Goal: Task Accomplishment & Management: Complete application form

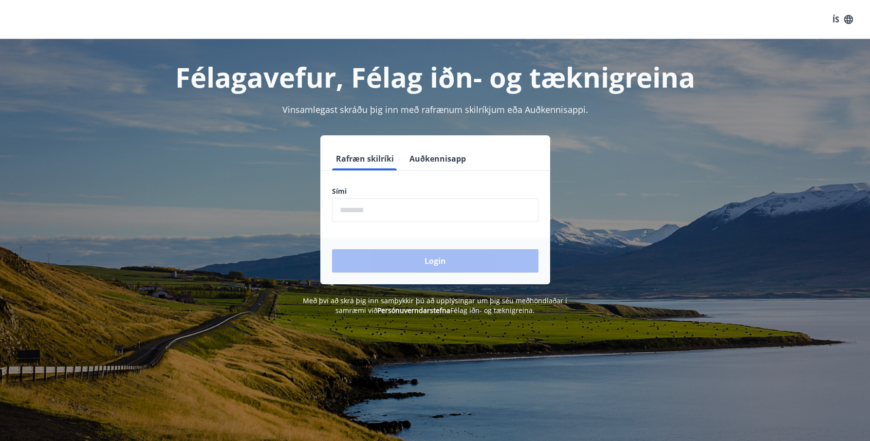
click at [391, 206] on input "phone" at bounding box center [435, 210] width 206 height 24
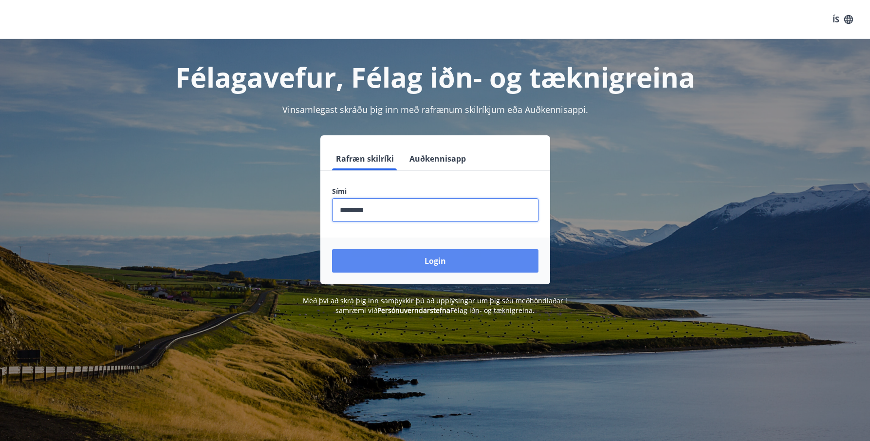
type input "********"
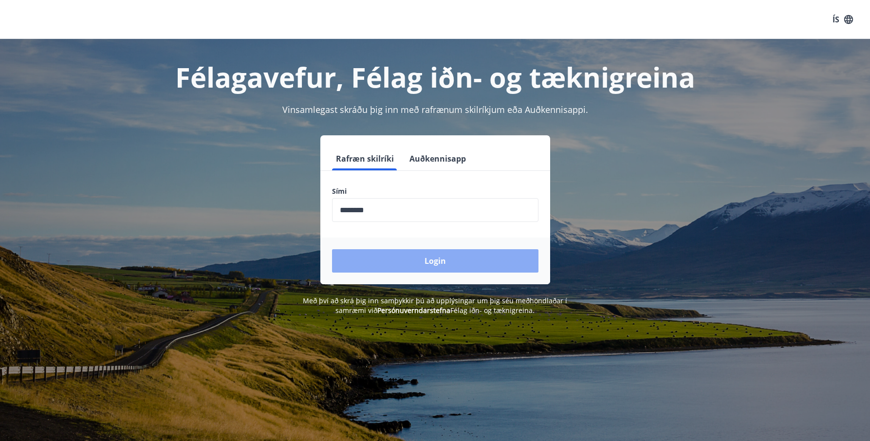
click at [426, 252] on button "Login" at bounding box center [435, 260] width 206 height 23
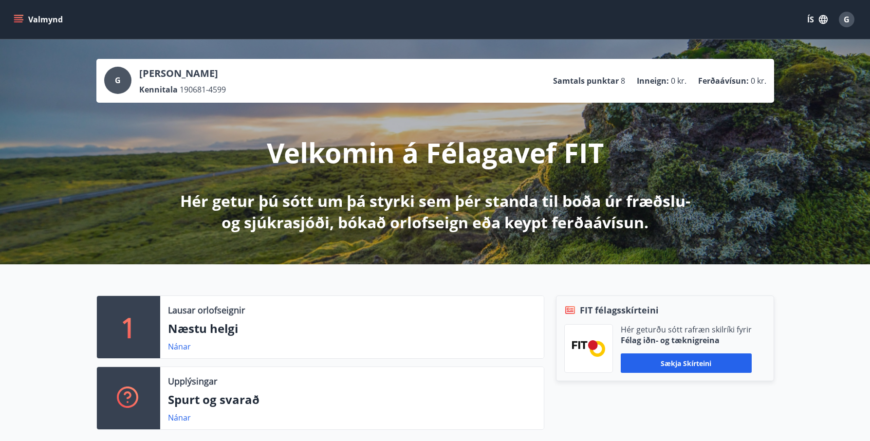
click at [18, 16] on icon "menu" at bounding box center [19, 20] width 10 height 10
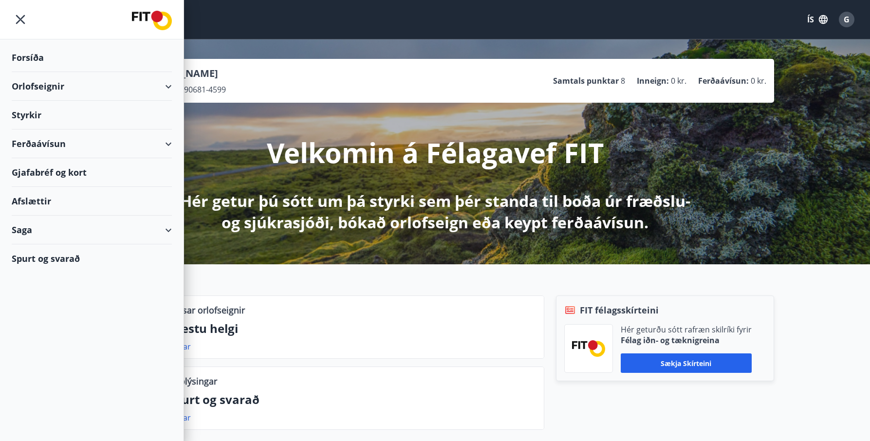
click at [60, 120] on div "Styrkir" at bounding box center [92, 115] width 160 height 29
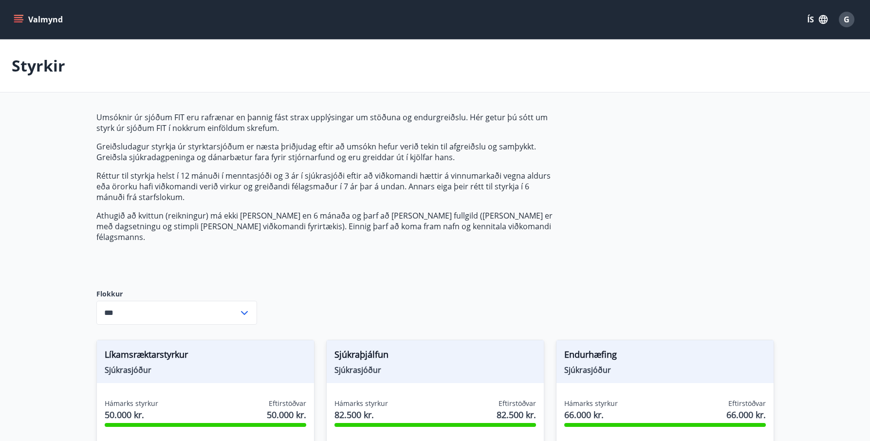
type input "***"
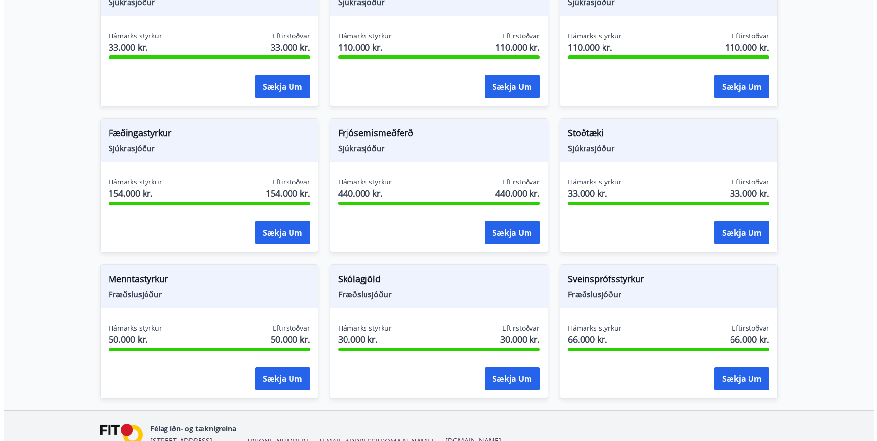
scroll to position [682, 0]
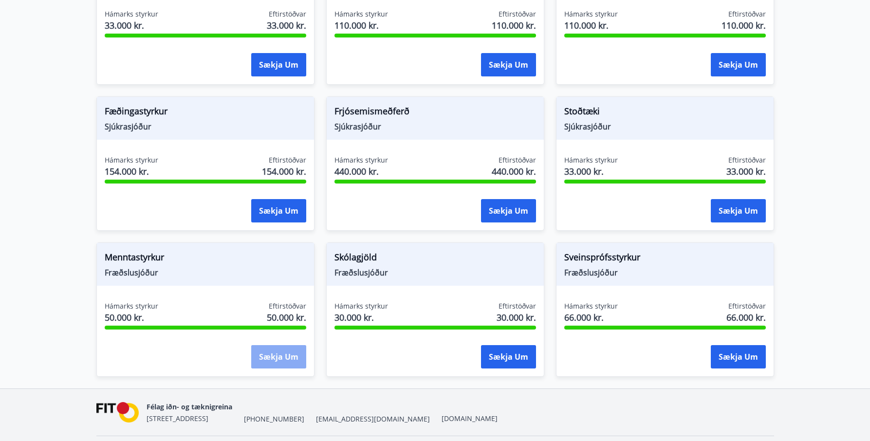
click at [276, 349] on button "Sækja um" at bounding box center [278, 356] width 55 height 23
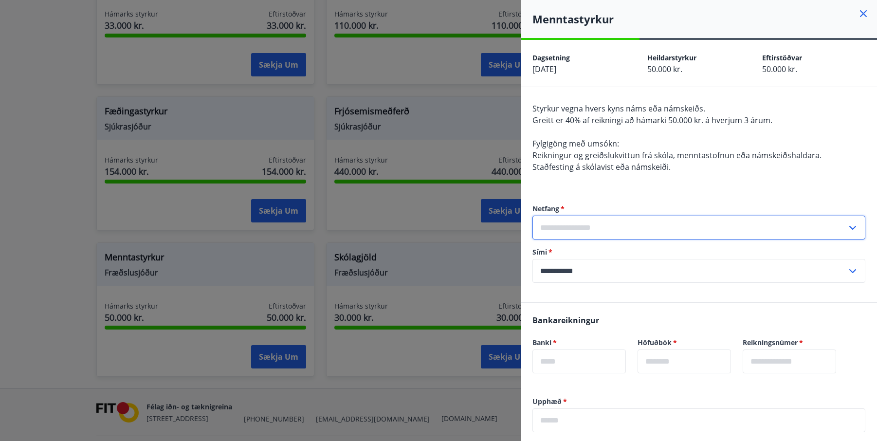
click at [609, 228] on input "text" at bounding box center [690, 228] width 315 height 24
click at [606, 228] on input "text" at bounding box center [690, 228] width 315 height 24
type input "**********"
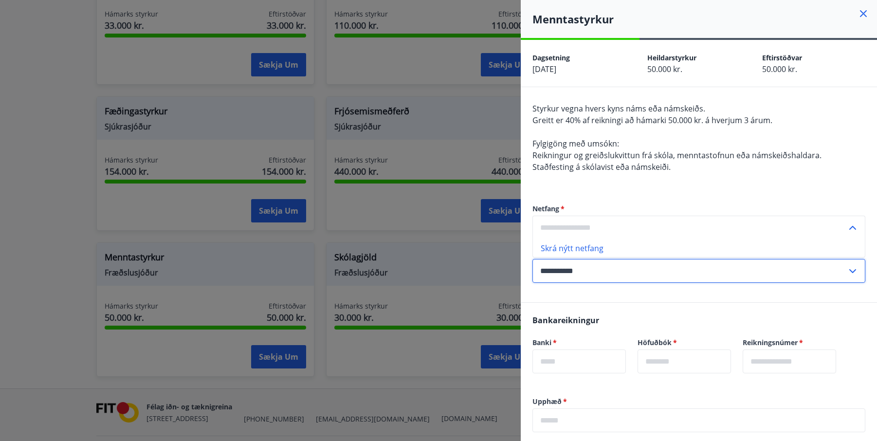
click at [594, 228] on input "text" at bounding box center [690, 228] width 315 height 24
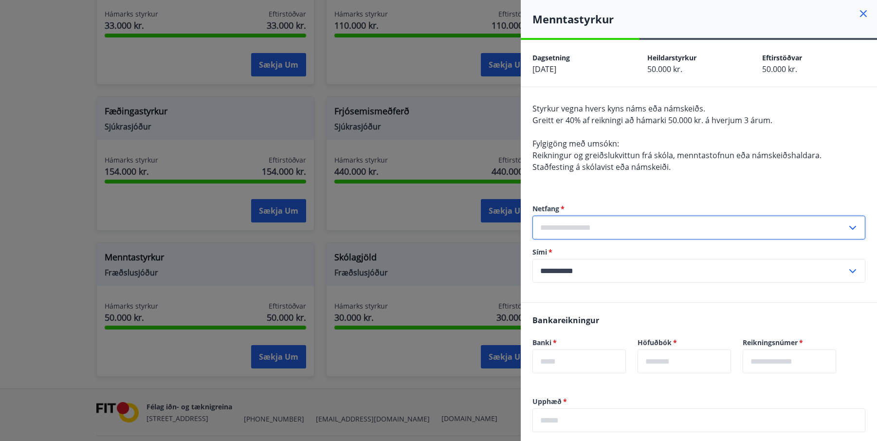
click at [599, 229] on input "text" at bounding box center [690, 228] width 315 height 24
click at [588, 244] on li "Skrá nýtt netfang" at bounding box center [699, 249] width 332 height 18
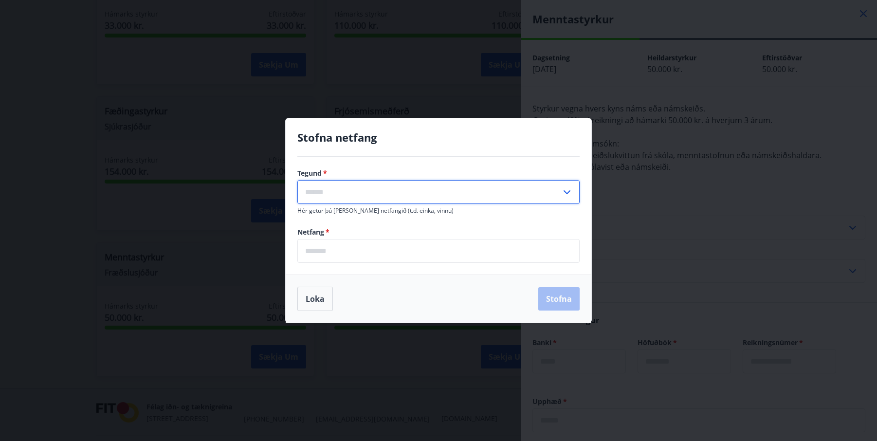
click at [357, 188] on input "text" at bounding box center [430, 192] width 264 height 24
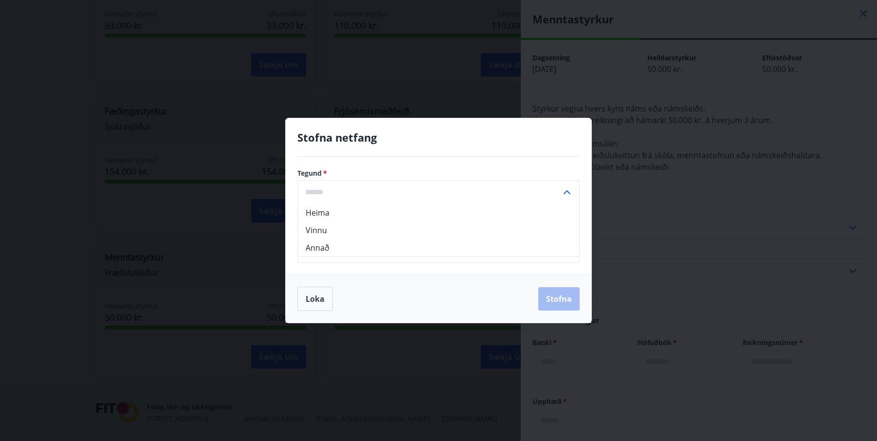
click at [338, 219] on li "Heima" at bounding box center [438, 213] width 281 height 18
type input "*****"
click at [337, 252] on input "email" at bounding box center [439, 251] width 282 height 24
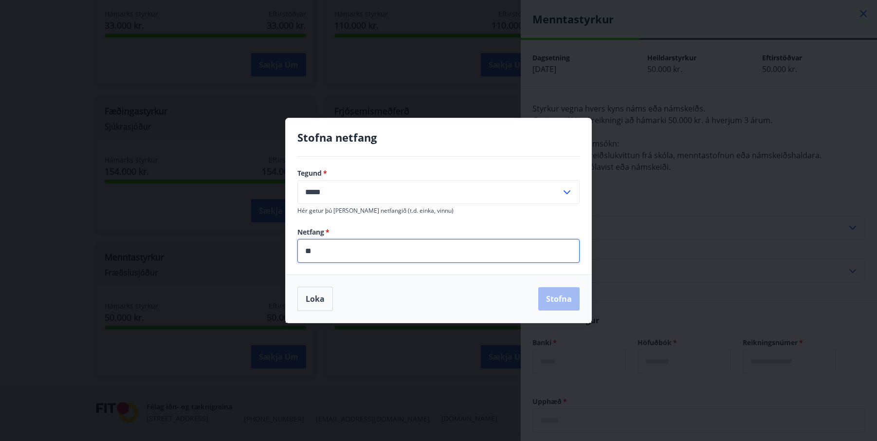
type input "*"
click at [337, 252] on input "***" at bounding box center [439, 251] width 282 height 24
type input "**********"
click at [560, 299] on button "Stofna" at bounding box center [559, 298] width 41 height 23
type input "**********"
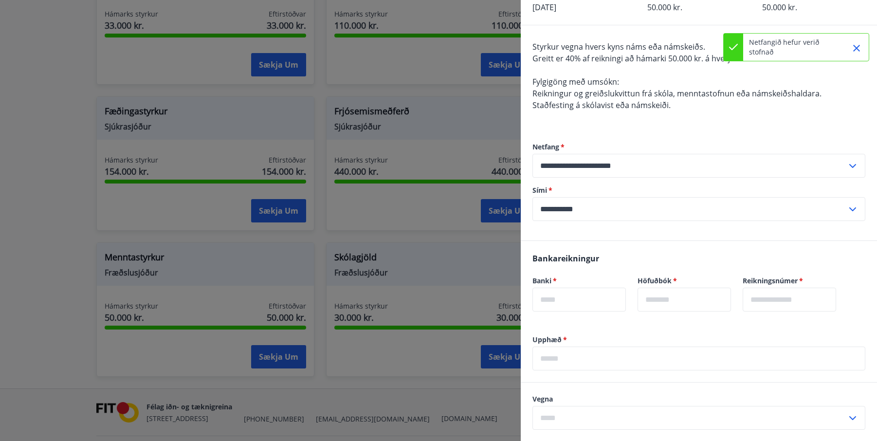
scroll to position [97, 0]
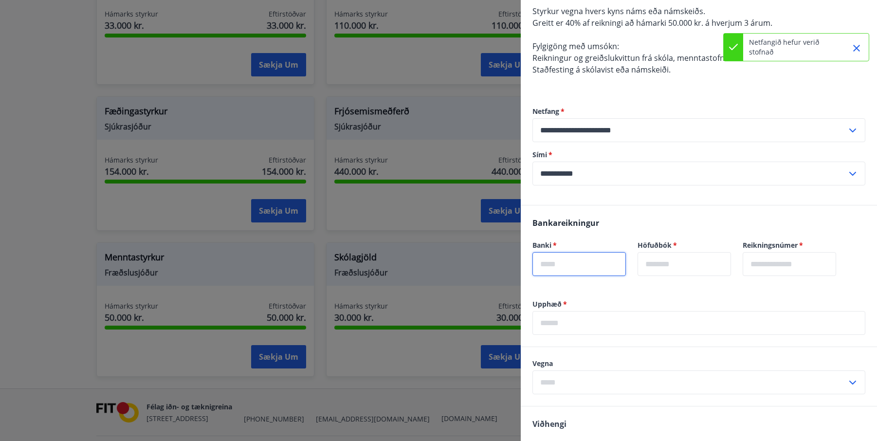
click at [572, 261] on input "text" at bounding box center [579, 264] width 93 height 24
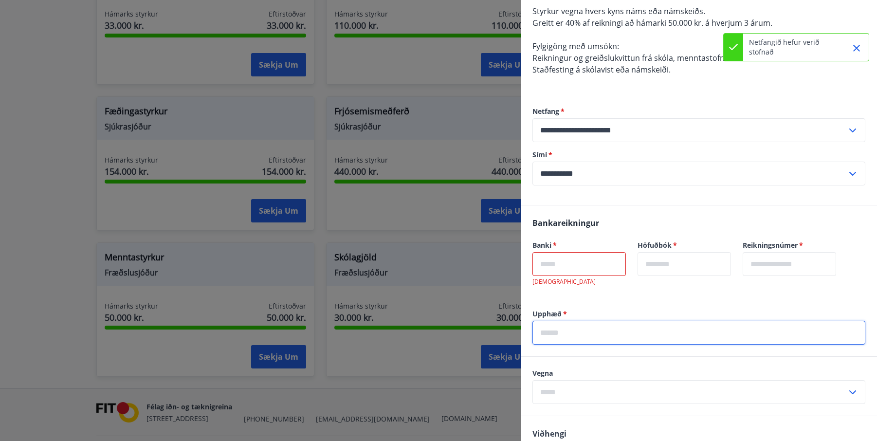
click at [580, 318] on div "Upphæð   * ​" at bounding box center [699, 327] width 333 height 36
click at [582, 329] on input "text" at bounding box center [699, 333] width 333 height 24
type input "******"
click at [575, 265] on input "text" at bounding box center [579, 264] width 93 height 24
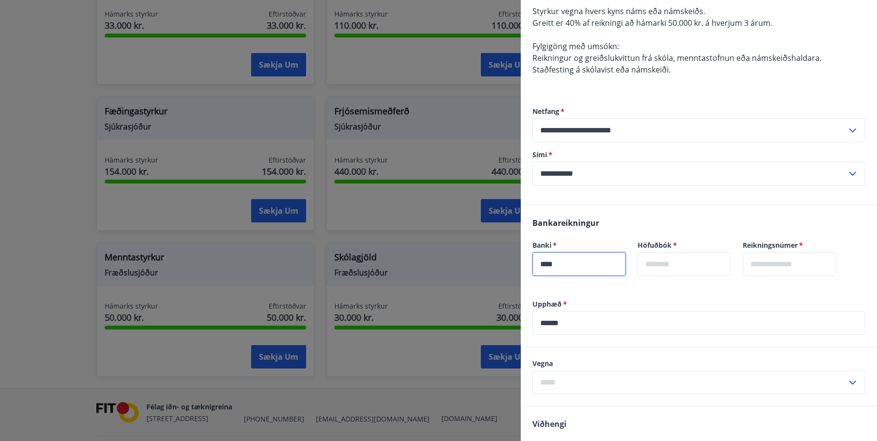
type input "****"
click at [685, 269] on input "text" at bounding box center [684, 264] width 93 height 24
type input "**"
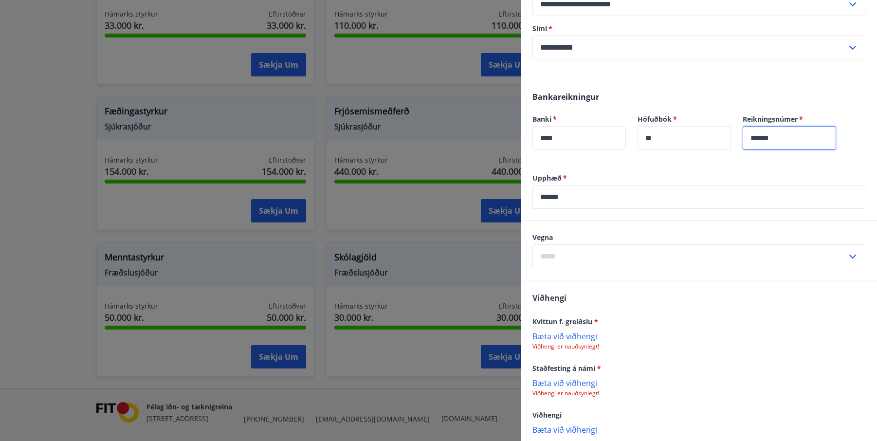
scroll to position [243, 0]
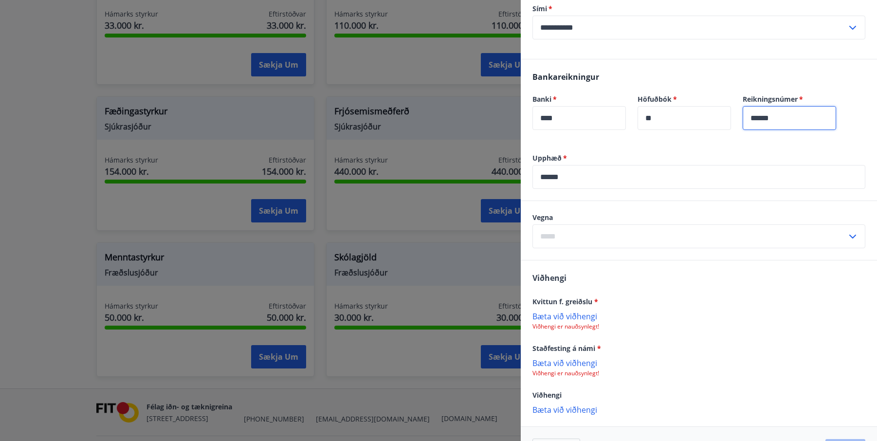
type input "******"
click at [703, 230] on input "text" at bounding box center [690, 236] width 315 height 24
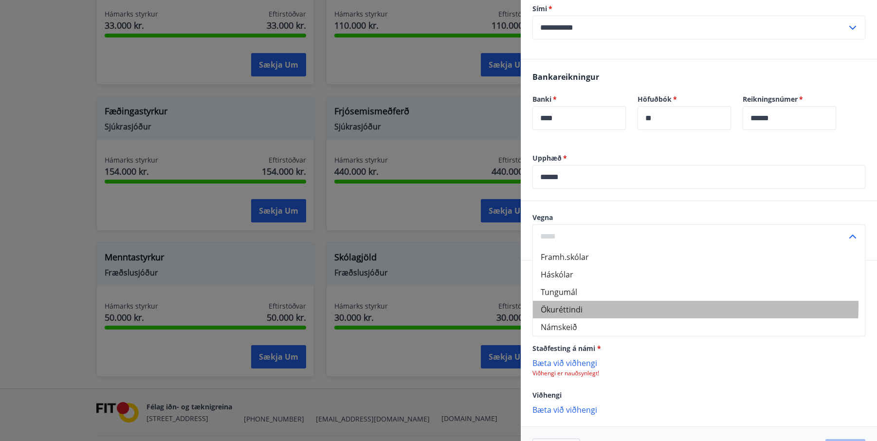
click at [592, 306] on li "Ökuréttindi" at bounding box center [699, 310] width 332 height 18
type input "**********"
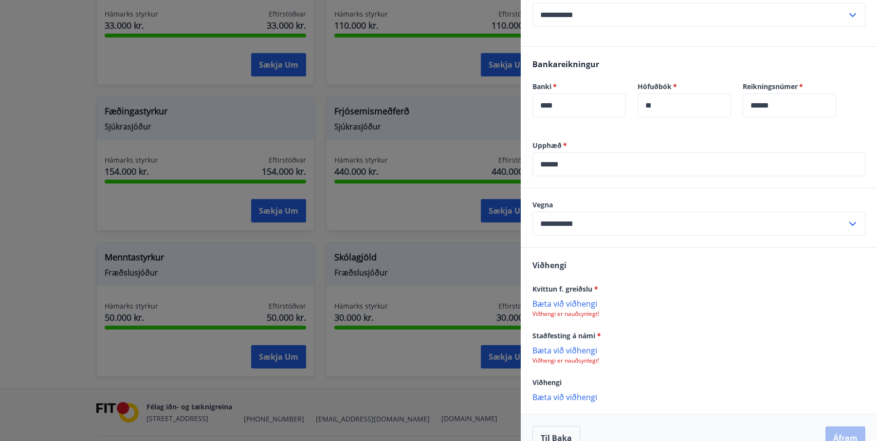
scroll to position [277, 0]
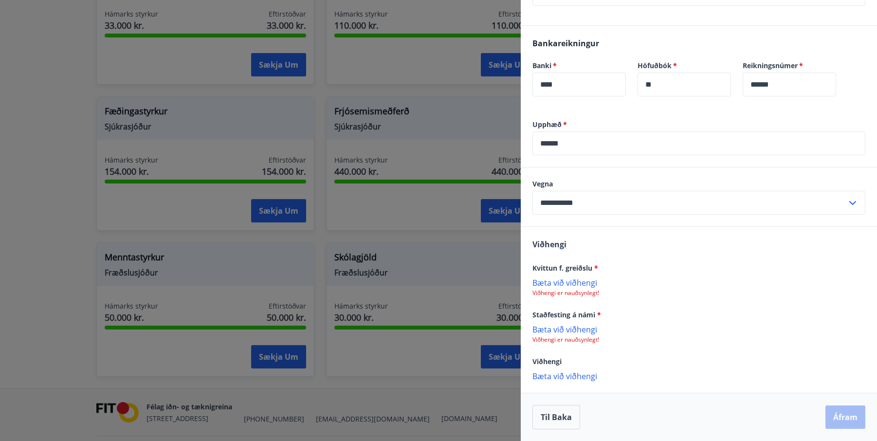
click at [584, 281] on p "Bæta við viðhengi" at bounding box center [699, 283] width 333 height 10
click at [583, 376] on p "Bæta við viðhengi" at bounding box center [699, 376] width 333 height 10
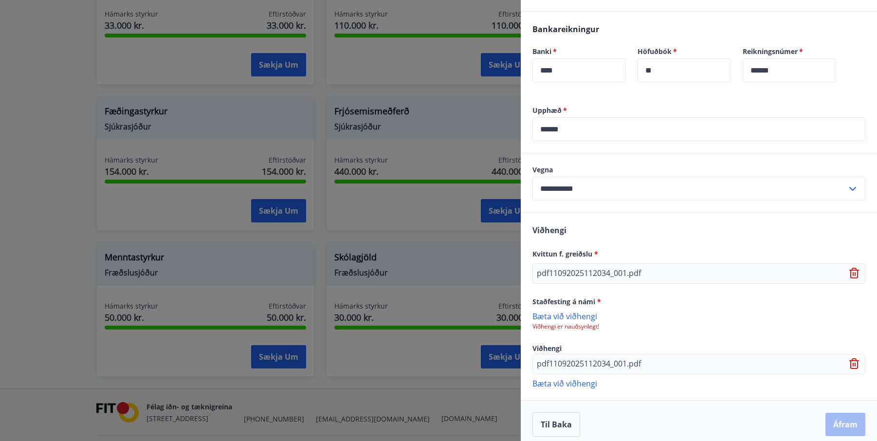
scroll to position [298, 0]
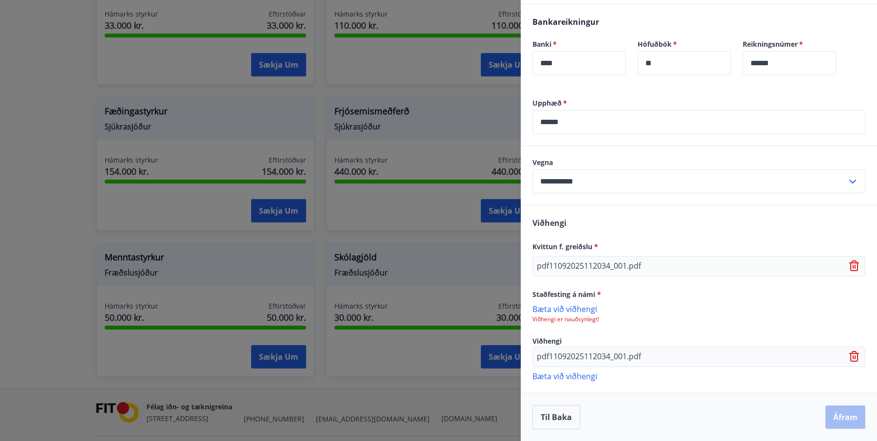
click at [848, 417] on div "Til baka Áfram" at bounding box center [699, 417] width 333 height 24
click at [561, 306] on p "Bæta við viðhengi" at bounding box center [699, 309] width 333 height 10
click at [841, 423] on button "Áfram" at bounding box center [846, 417] width 40 height 23
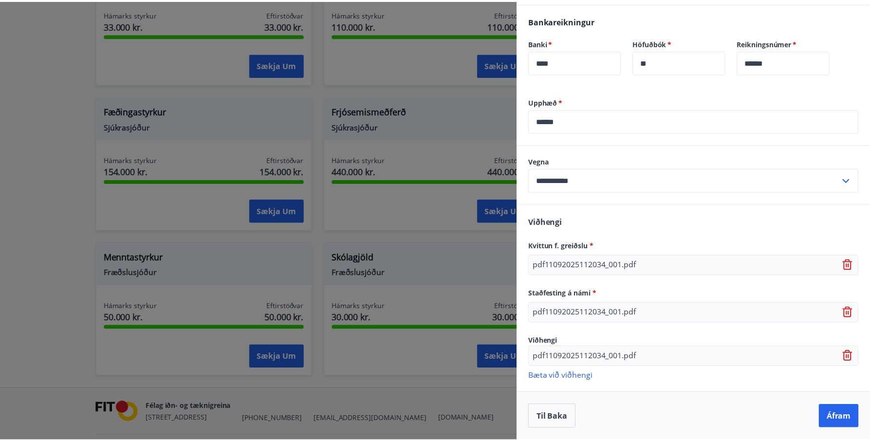
scroll to position [0, 0]
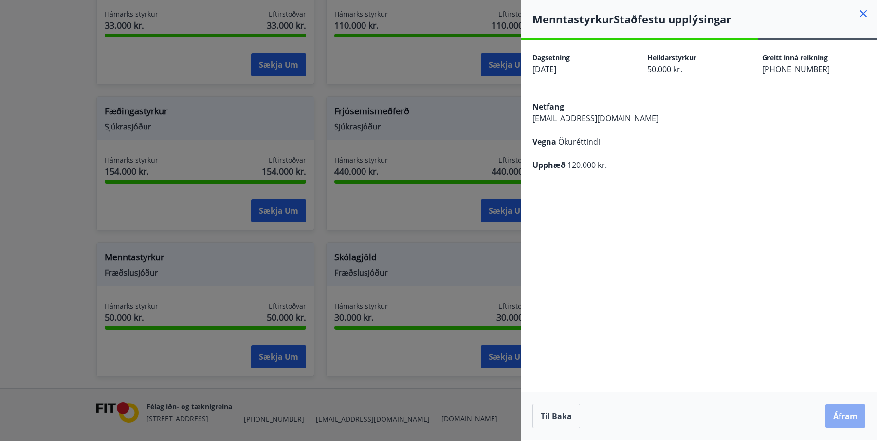
click at [845, 412] on button "Áfram" at bounding box center [846, 416] width 40 height 23
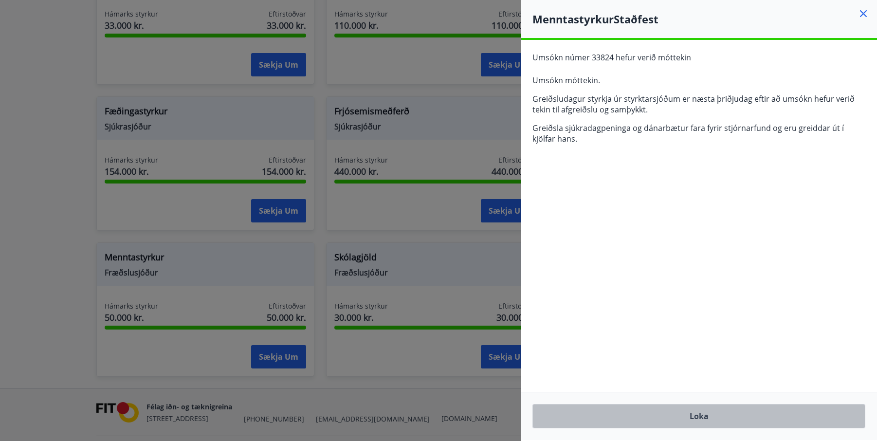
click at [678, 423] on button "Loka" at bounding box center [699, 416] width 333 height 24
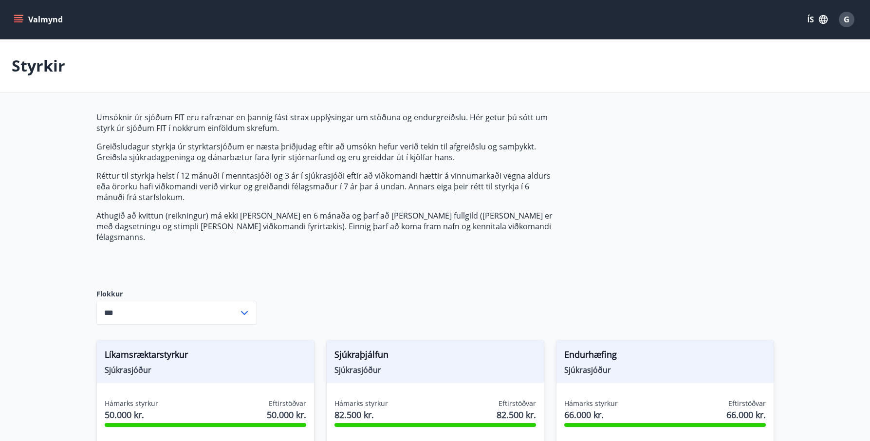
click at [846, 23] on span "G" at bounding box center [847, 19] width 6 height 11
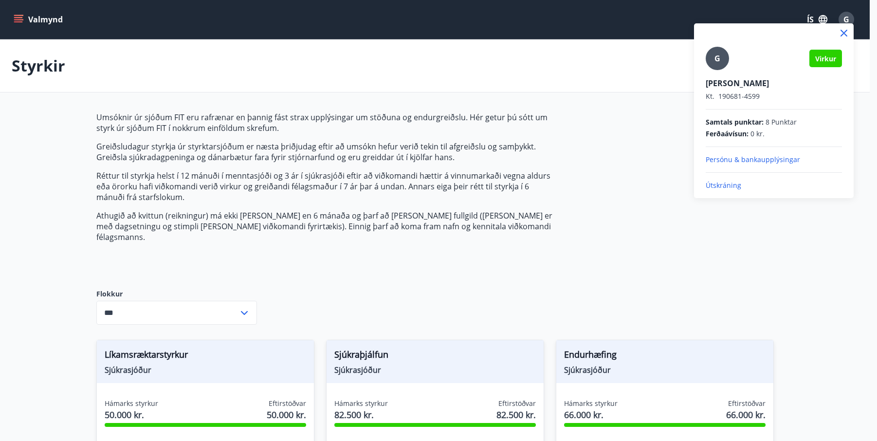
click at [739, 186] on p "Útskráning" at bounding box center [774, 186] width 136 height 10
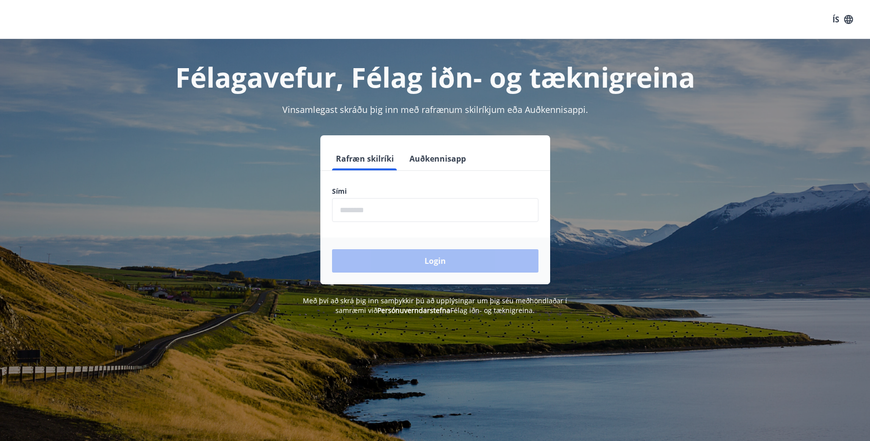
click at [419, 219] on input "phone" at bounding box center [435, 210] width 206 height 24
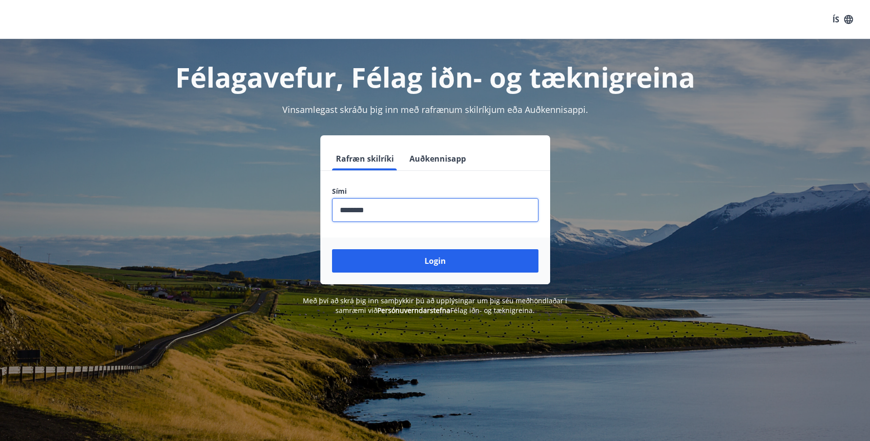
type input "********"
click at [332, 249] on button "Login" at bounding box center [435, 260] width 206 height 23
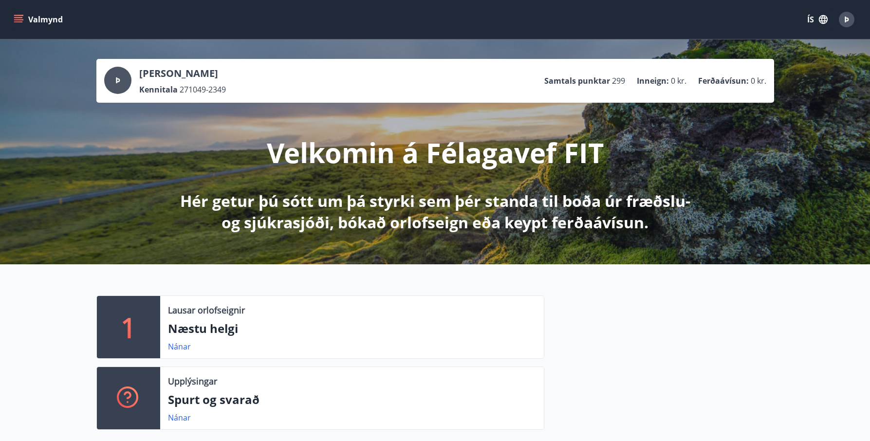
click at [16, 19] on icon "menu" at bounding box center [19, 20] width 10 height 10
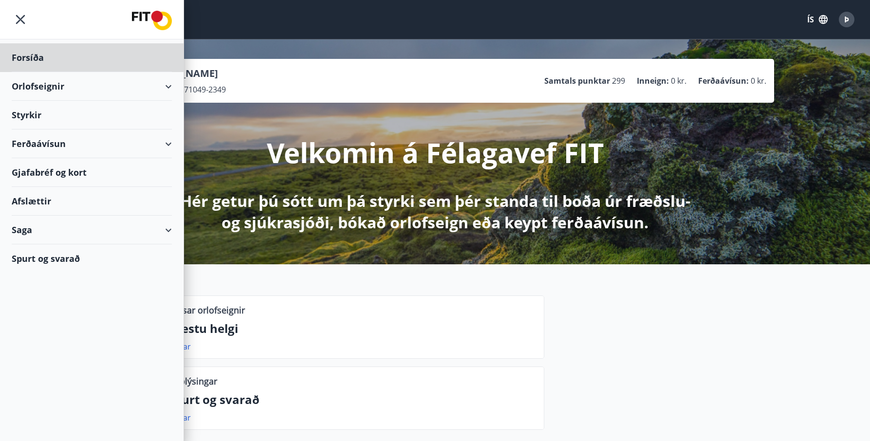
click at [48, 116] on div "Styrkir" at bounding box center [92, 115] width 160 height 29
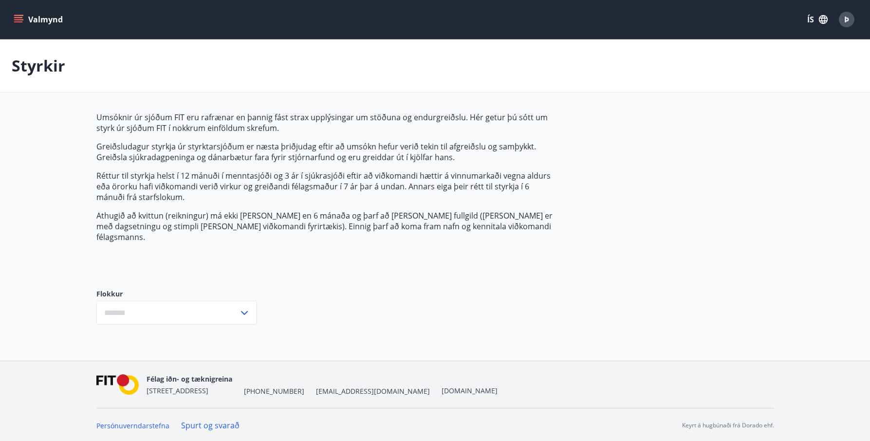
click at [156, 306] on input "text" at bounding box center [167, 313] width 142 height 24
click at [239, 307] on icon at bounding box center [245, 313] width 12 height 12
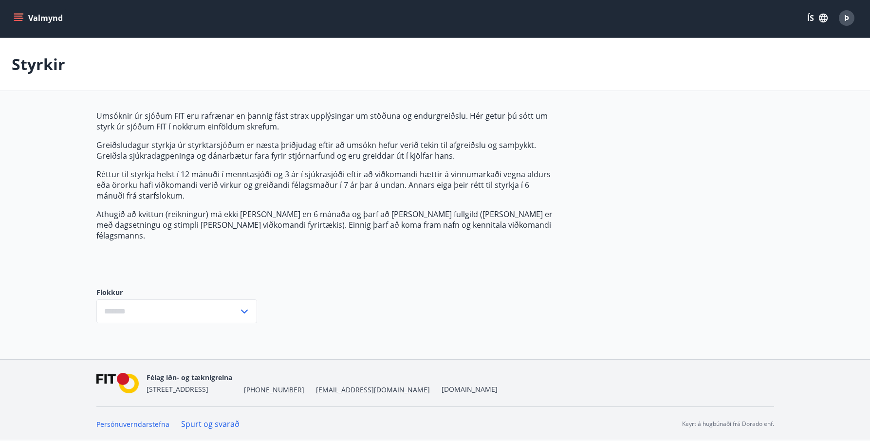
click at [224, 304] on input "text" at bounding box center [167, 311] width 142 height 24
click at [241, 306] on icon at bounding box center [245, 312] width 12 height 12
type input "***"
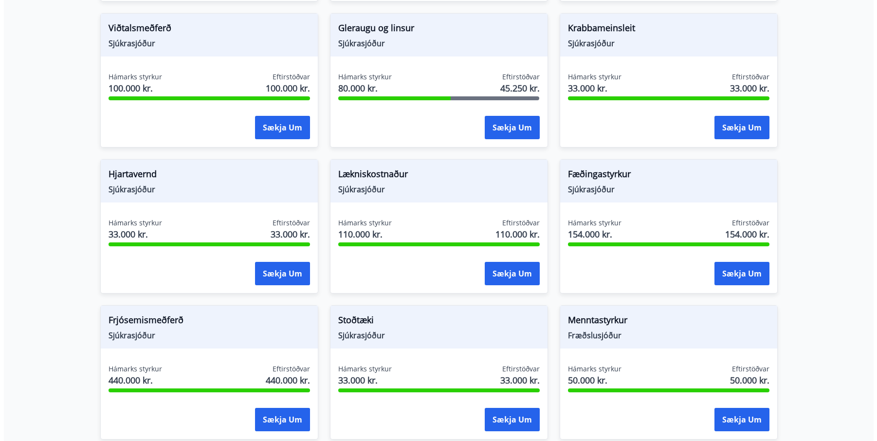
scroll to position [457, 0]
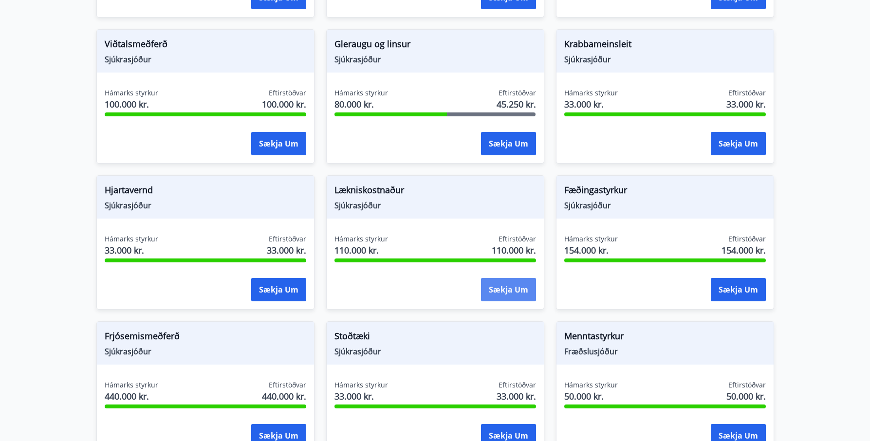
click at [512, 278] on button "Sækja um" at bounding box center [508, 289] width 55 height 23
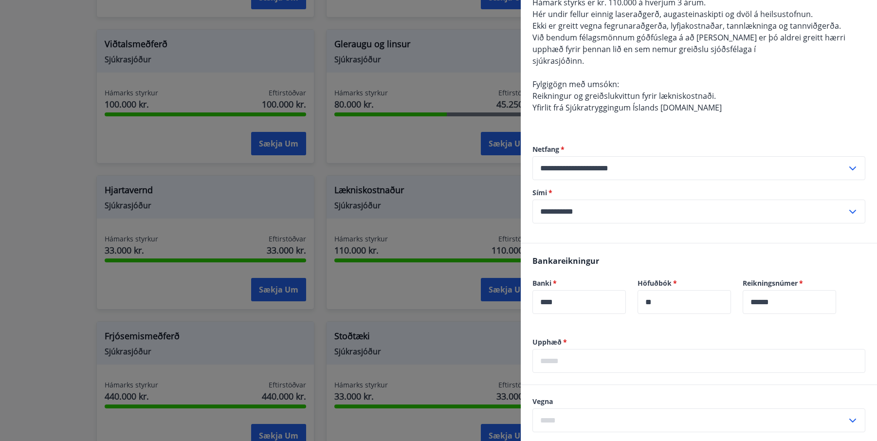
scroll to position [146, 0]
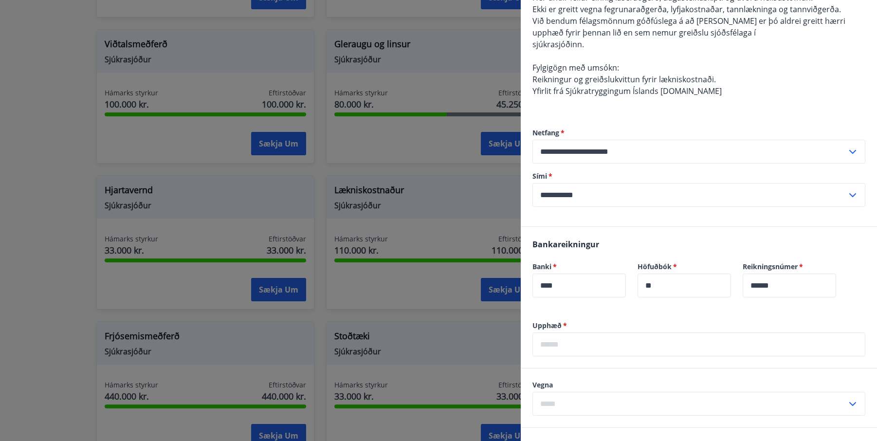
click at [642, 348] on input "text" at bounding box center [699, 345] width 333 height 24
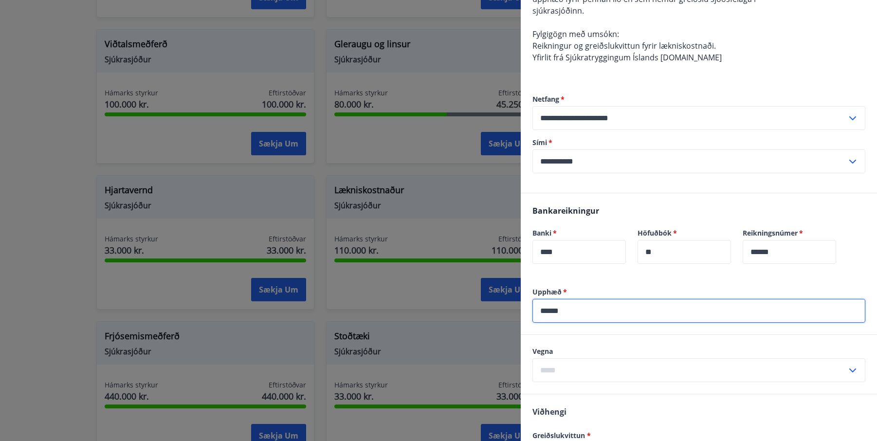
scroll to position [195, 0]
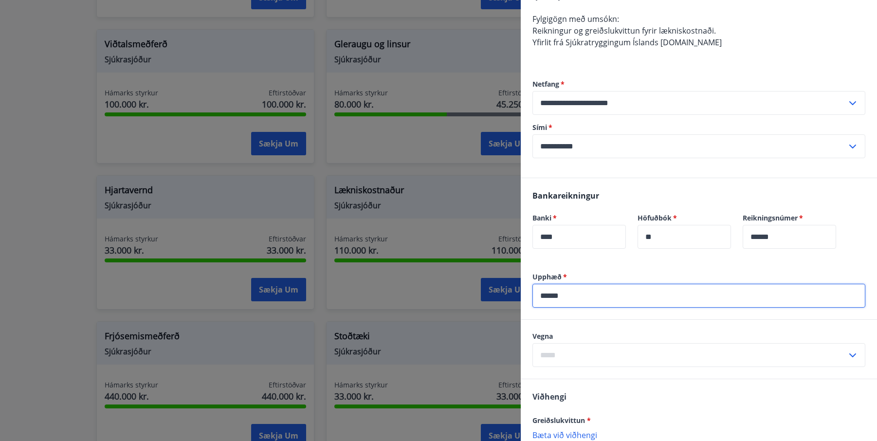
type input "******"
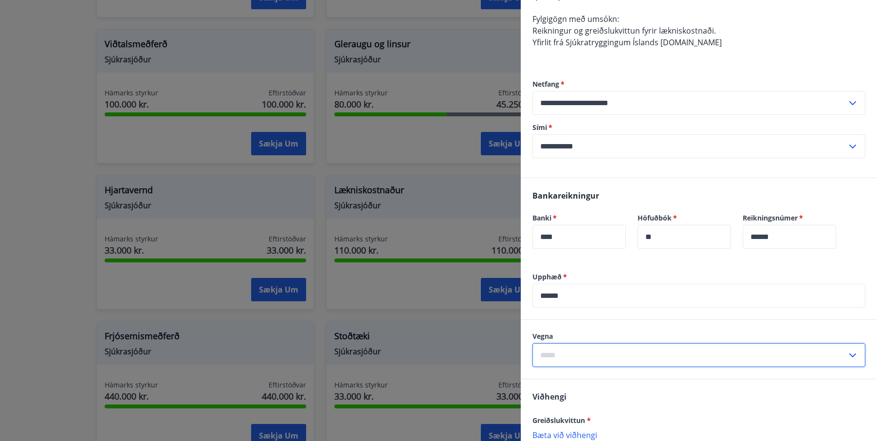
click at [591, 354] on input "text" at bounding box center [690, 355] width 315 height 24
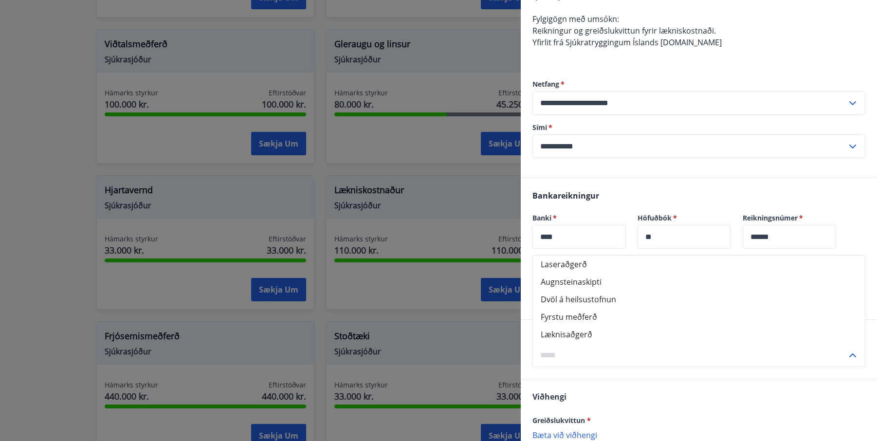
click at [595, 331] on li "Læknisaðgerð" at bounding box center [699, 335] width 332 height 18
type input "**********"
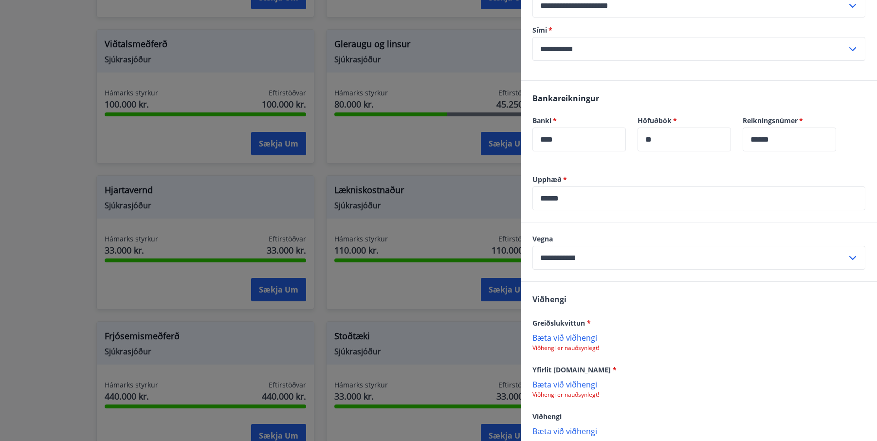
scroll to position [341, 0]
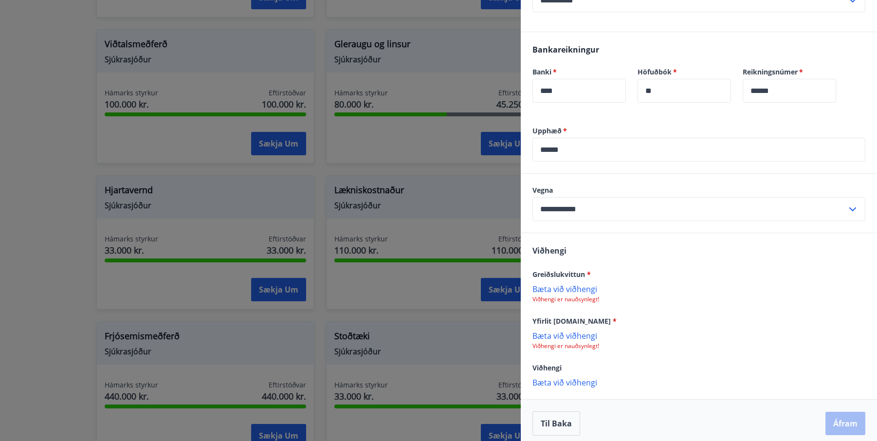
click at [575, 294] on p "Bæta við viðhengi" at bounding box center [699, 289] width 333 height 10
click at [572, 336] on p "Bæta við viðhengi" at bounding box center [699, 337] width 333 height 10
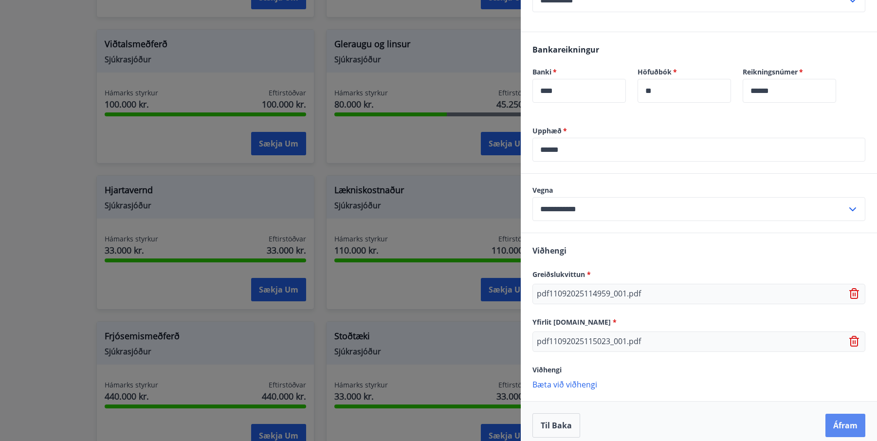
click at [836, 420] on button "Áfram" at bounding box center [846, 425] width 40 height 23
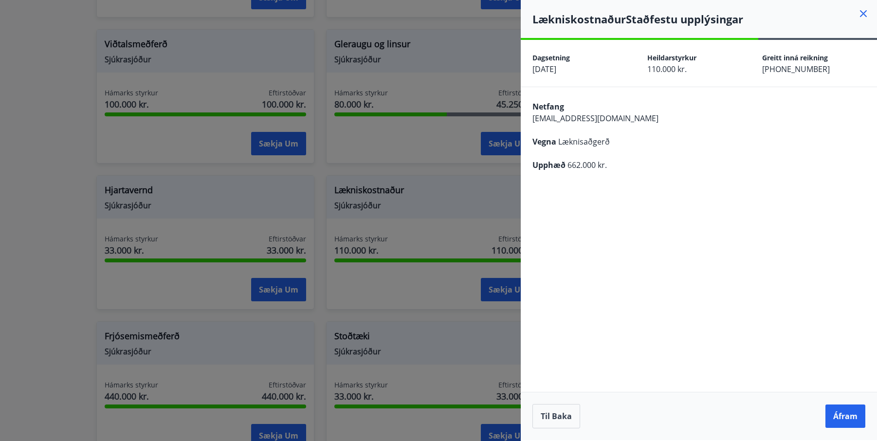
scroll to position [0, 0]
click at [838, 421] on button "Áfram" at bounding box center [846, 416] width 40 height 23
click at [857, 47] on icon "Close" at bounding box center [857, 48] width 7 height 7
click at [559, 416] on button "Til baka" at bounding box center [557, 416] width 48 height 24
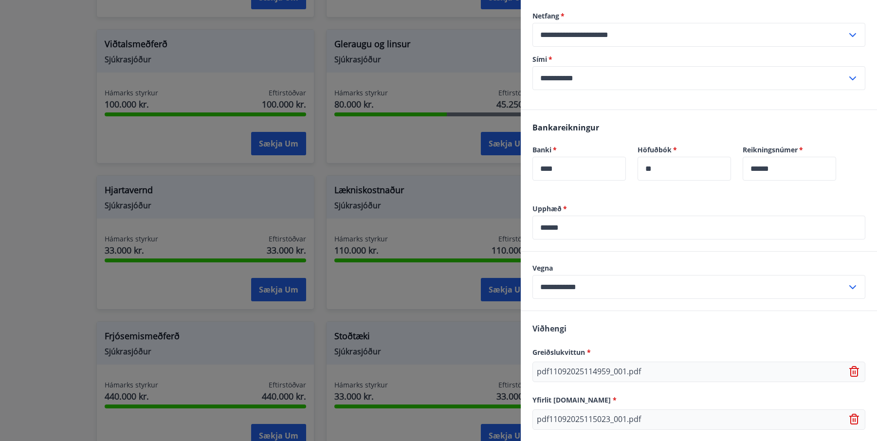
scroll to position [349, 0]
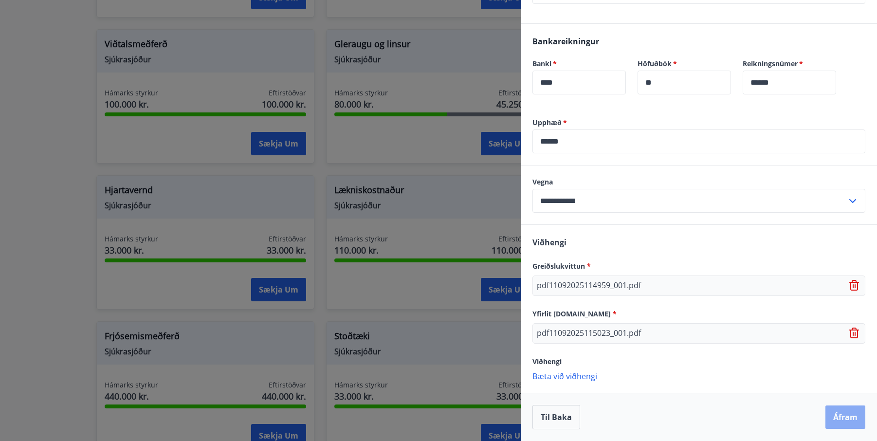
click at [841, 410] on button "Áfram" at bounding box center [846, 417] width 40 height 23
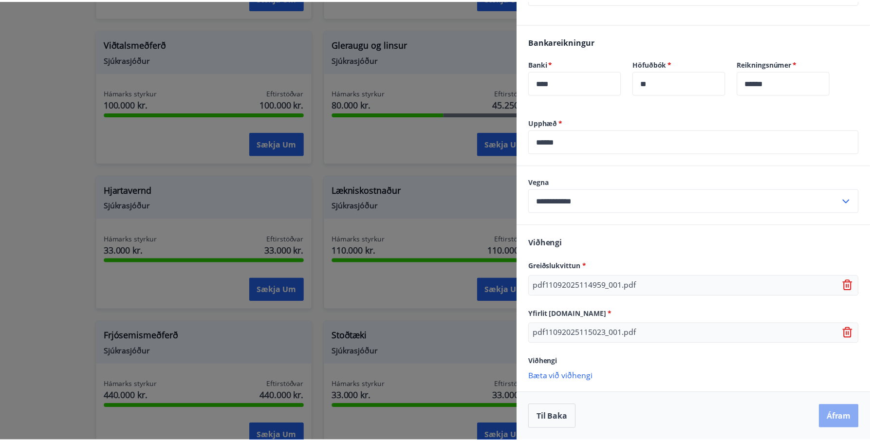
scroll to position [0, 0]
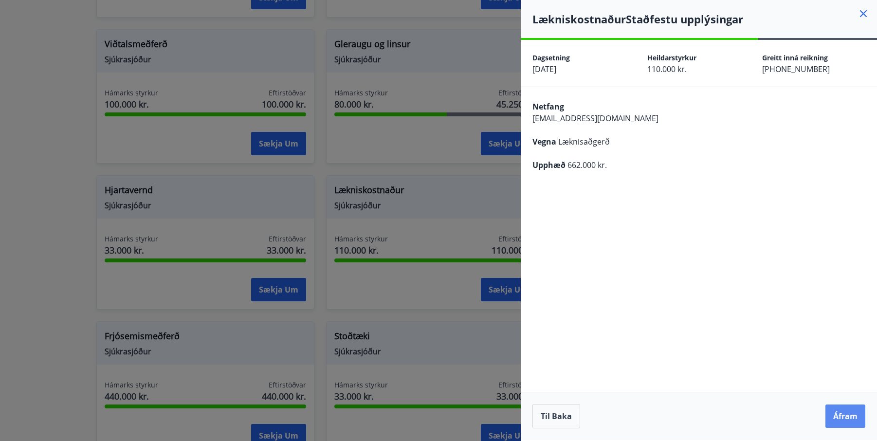
click at [843, 422] on button "Áfram" at bounding box center [846, 416] width 40 height 23
click at [840, 420] on button "Áfram" at bounding box center [846, 416] width 40 height 23
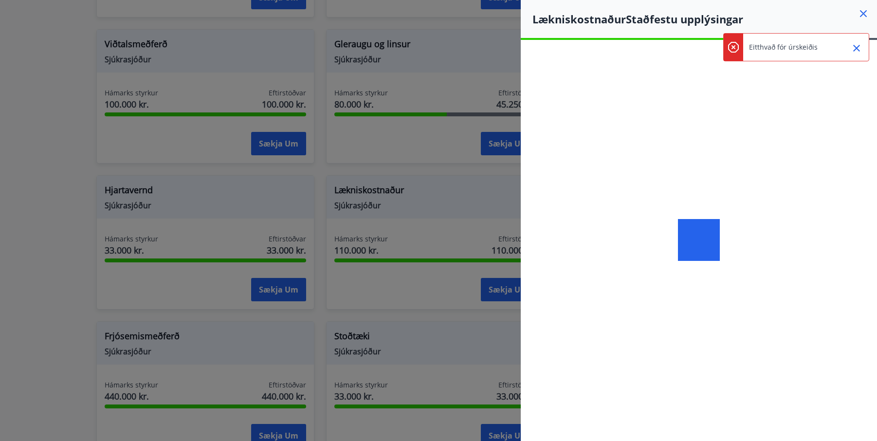
click at [840, 420] on div at bounding box center [699, 240] width 356 height 400
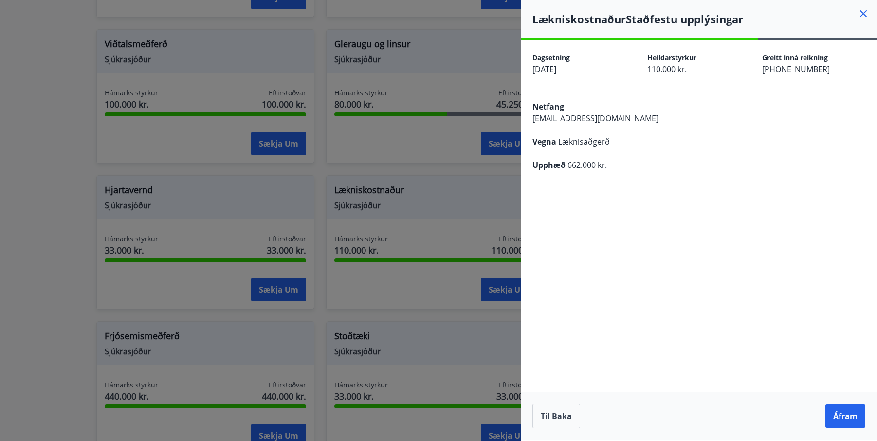
click at [866, 10] on icon at bounding box center [864, 14] width 12 height 12
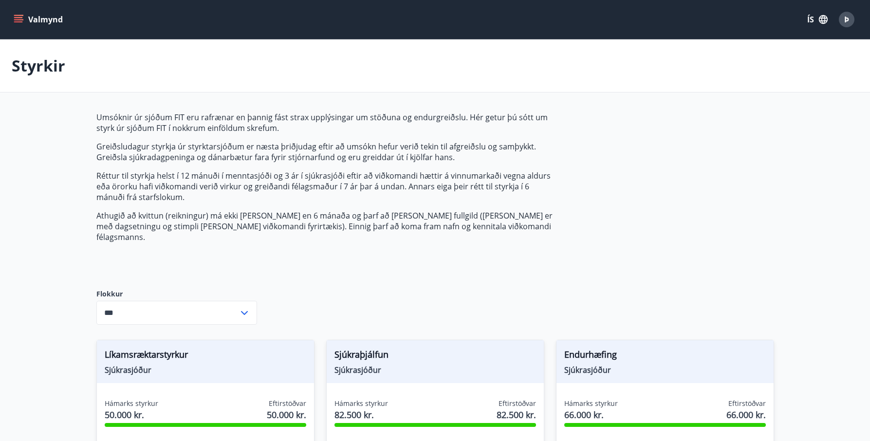
click at [842, 24] on div "Þ" at bounding box center [847, 20] width 16 height 16
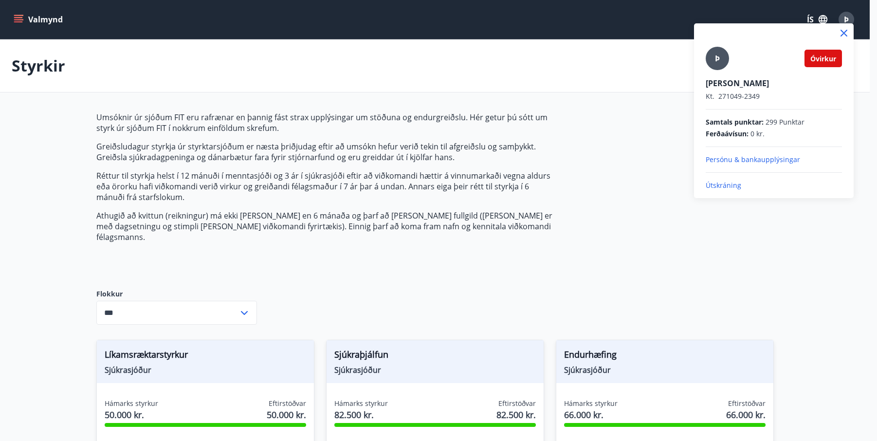
click at [727, 184] on p "Útskráning" at bounding box center [774, 186] width 136 height 10
